Goal: Feedback & Contribution: Leave review/rating

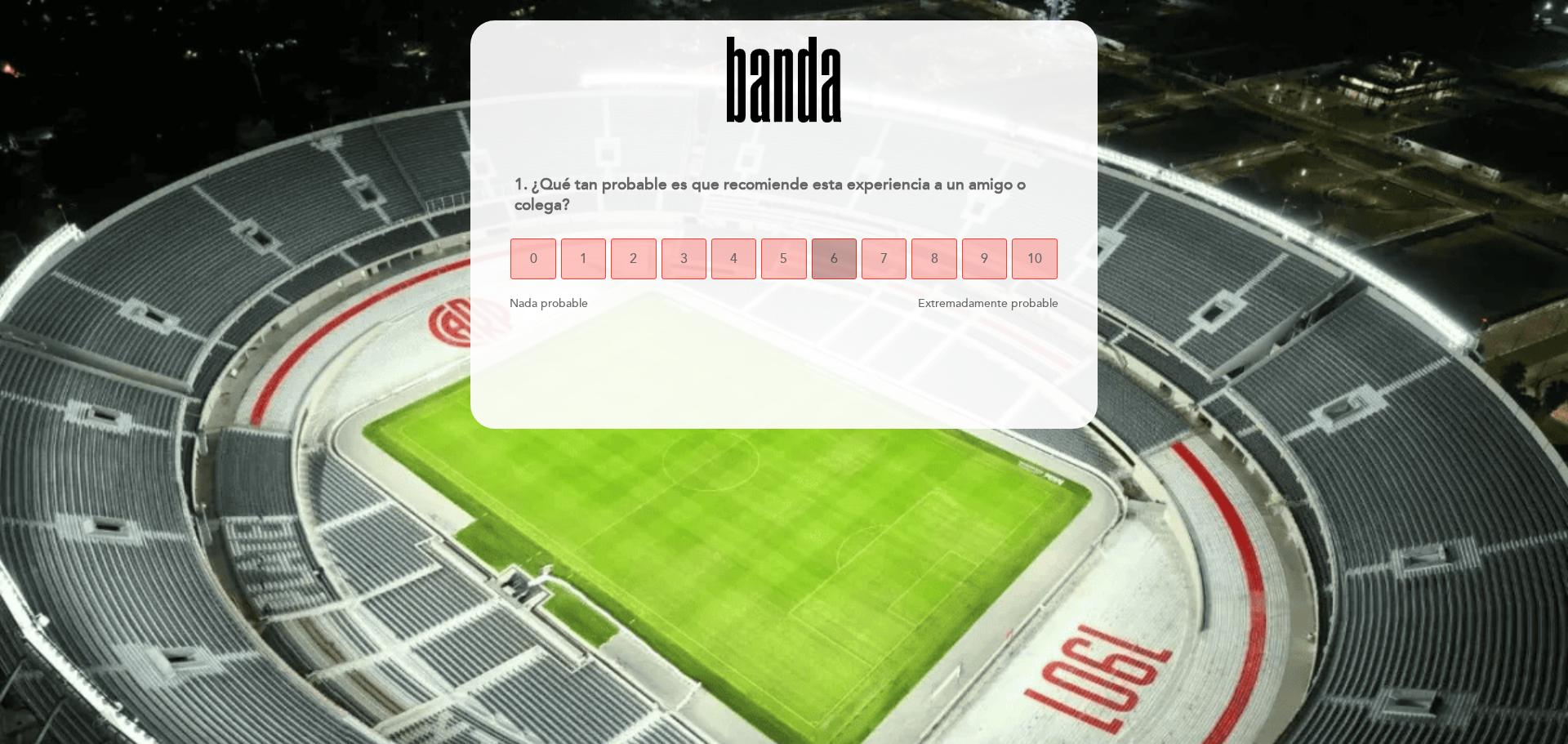
click at [834, 258] on span "6" at bounding box center [834, 259] width 7 height 46
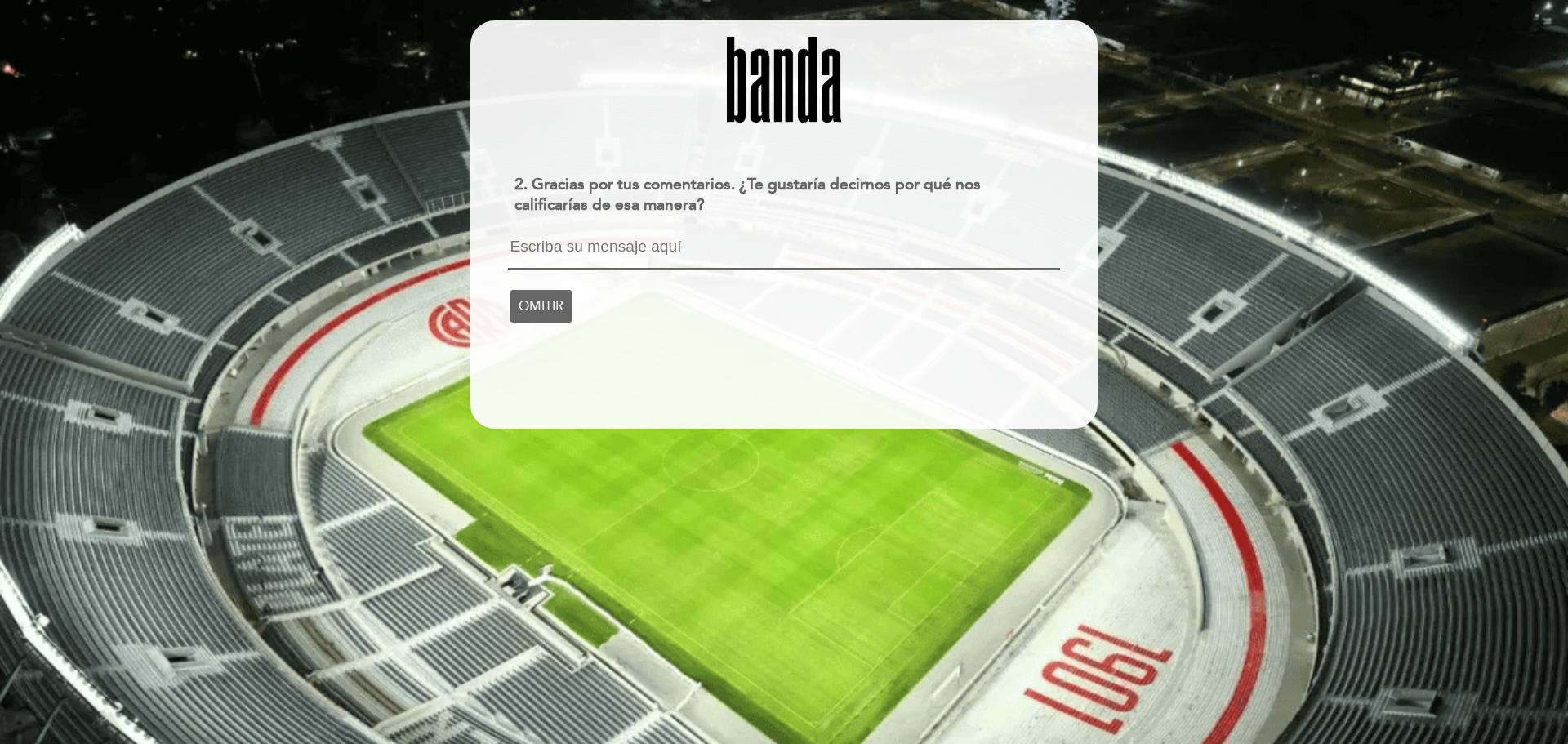
click at [662, 260] on textarea at bounding box center [783, 253] width 551 height 31
click at [614, 246] on textarea "la comida rica, muy ruidoso, muy bien decorado" at bounding box center [783, 253] width 551 height 30
click at [1012, 243] on textarea "la comida rica, estuvimos en el salón: muy ruidoso, muy bien decorado" at bounding box center [783, 253] width 551 height 30
type textarea "la comida rica, estuvimos en el salón: muy ruidoso, muy bien decorado"
click at [589, 303] on span "CONTINUAR" at bounding box center [557, 305] width 78 height 46
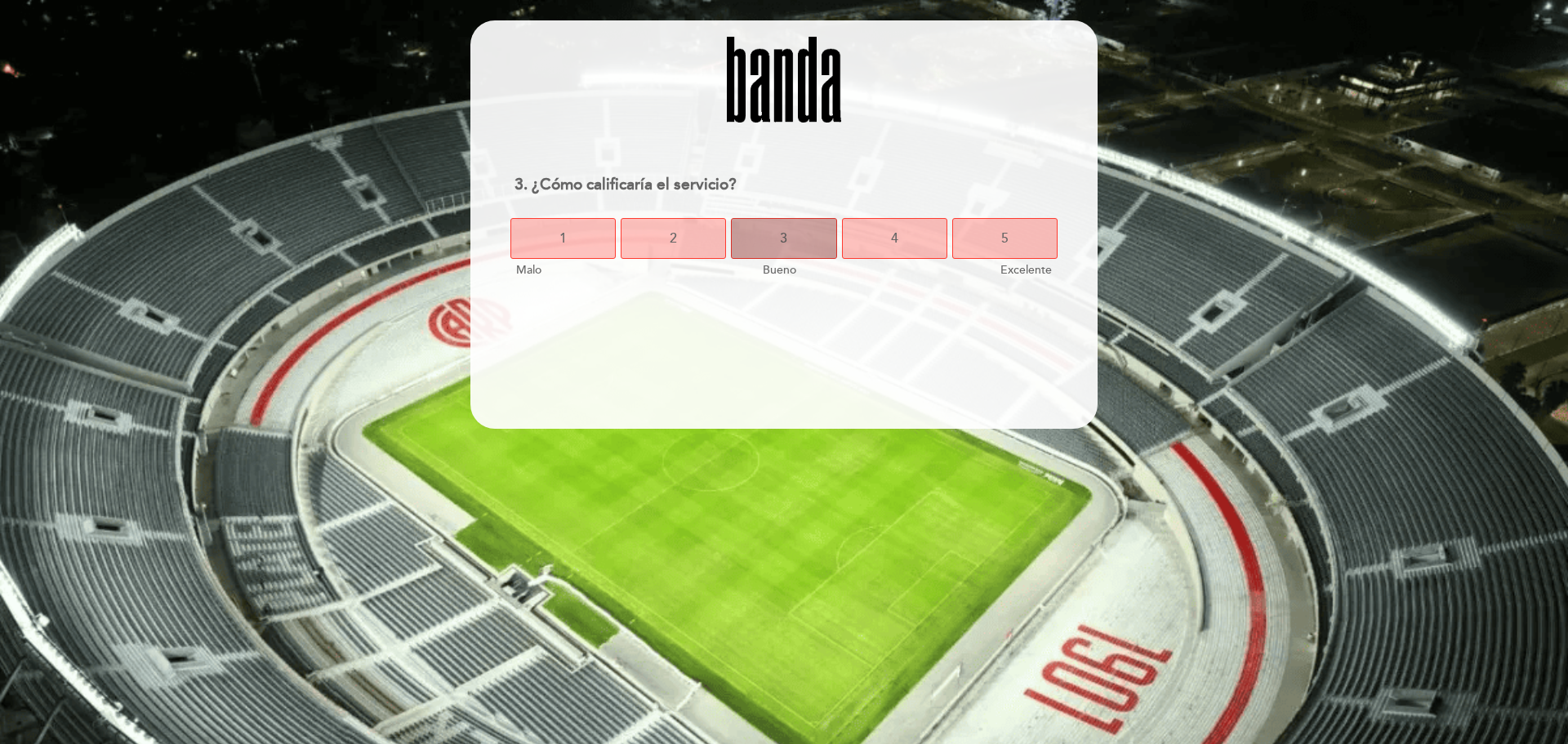
click at [794, 249] on button "3" at bounding box center [783, 238] width 105 height 41
click at [1043, 241] on button "5" at bounding box center [1004, 238] width 105 height 41
click at [994, 249] on button "5" at bounding box center [1004, 238] width 105 height 41
click at [993, 243] on button "5" at bounding box center [1004, 238] width 105 height 41
click at [865, 237] on span "7" at bounding box center [866, 238] width 7 height 46
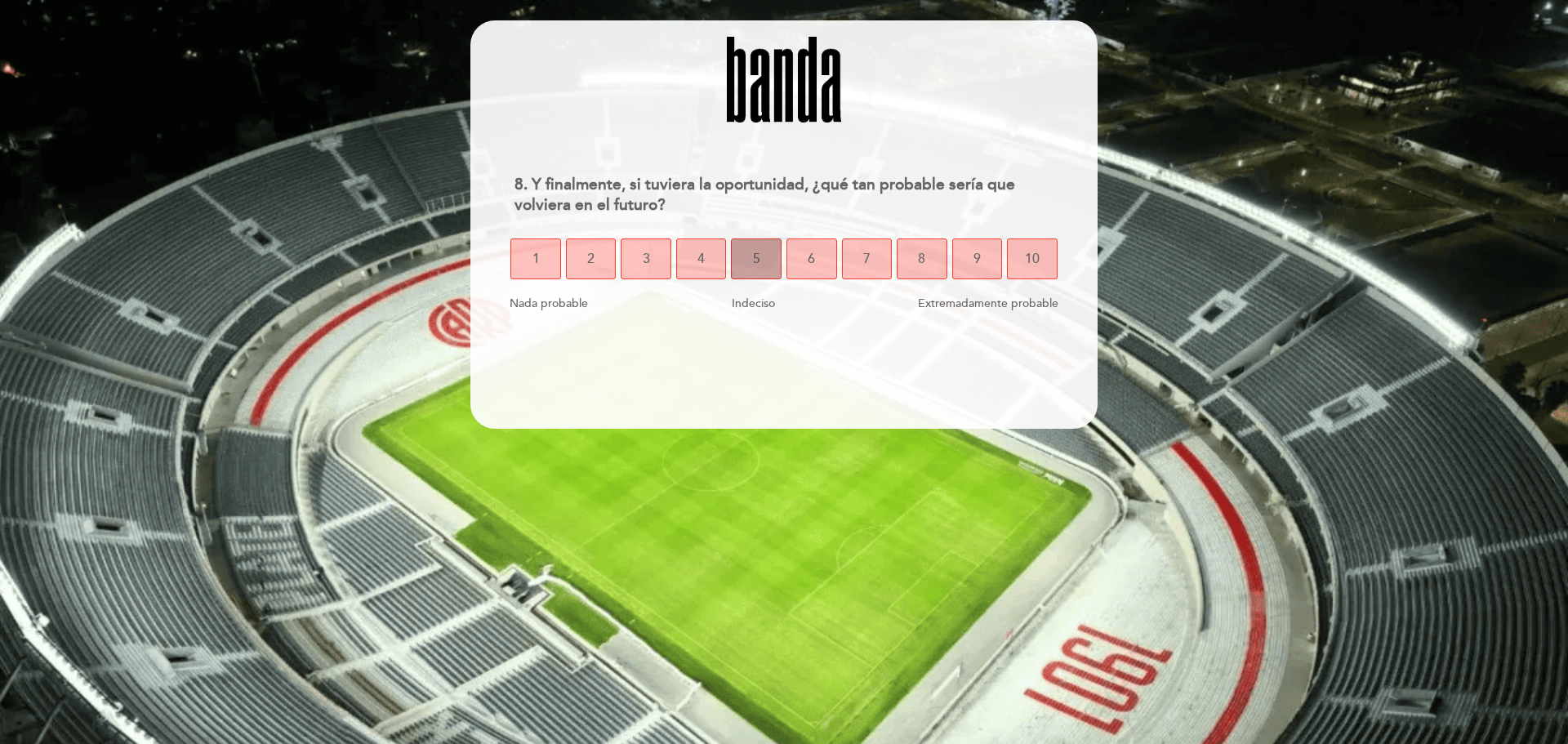
click at [754, 273] on span "5" at bounding box center [756, 259] width 7 height 46
select select "es"
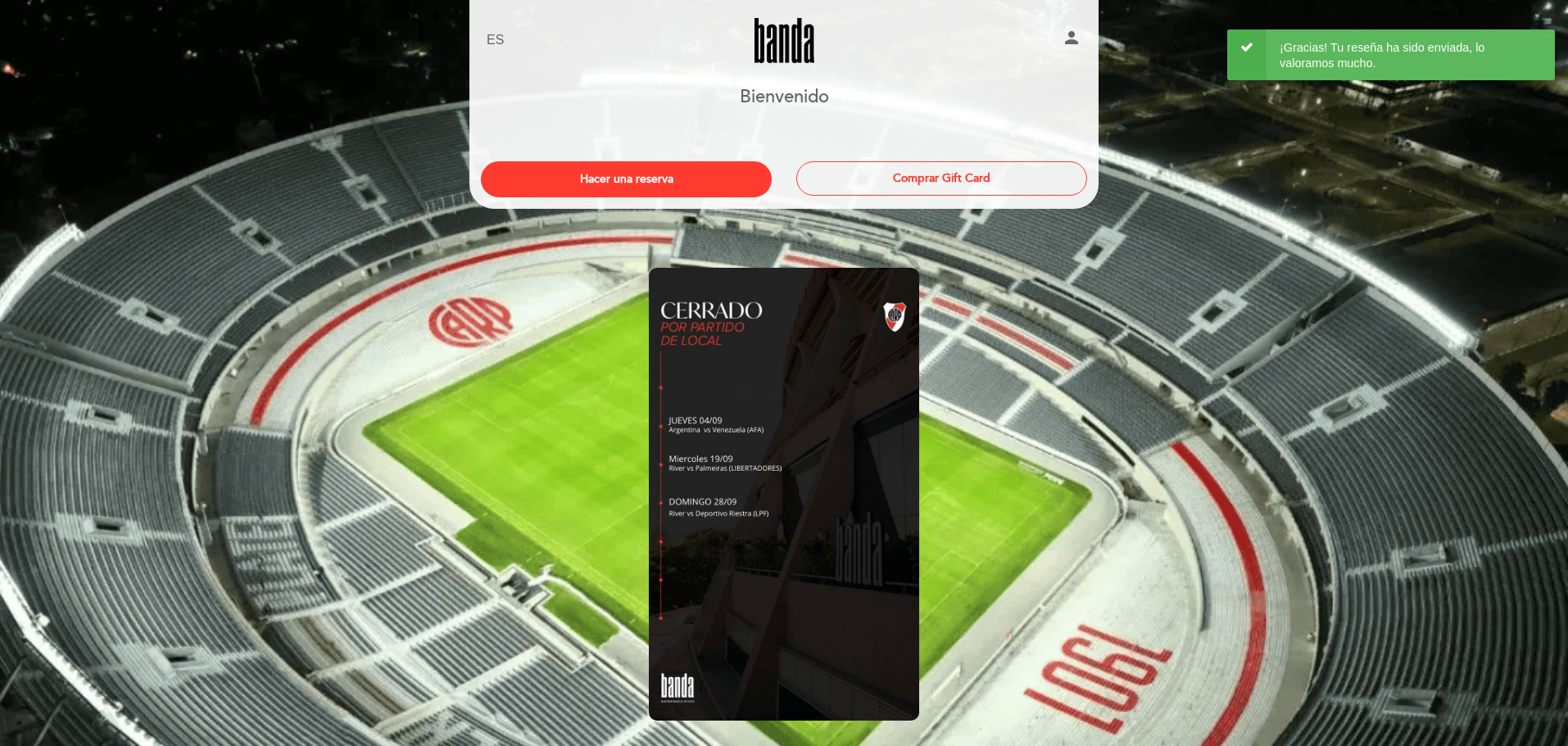
click at [1260, 283] on div "EN ES PT [GEOGRAPHIC_DATA] person [GEOGRAPHIC_DATA] [GEOGRAPHIC_DATA], Cambiar …" at bounding box center [784, 398] width 1568 height 795
